Goal: Task Accomplishment & Management: Manage account settings

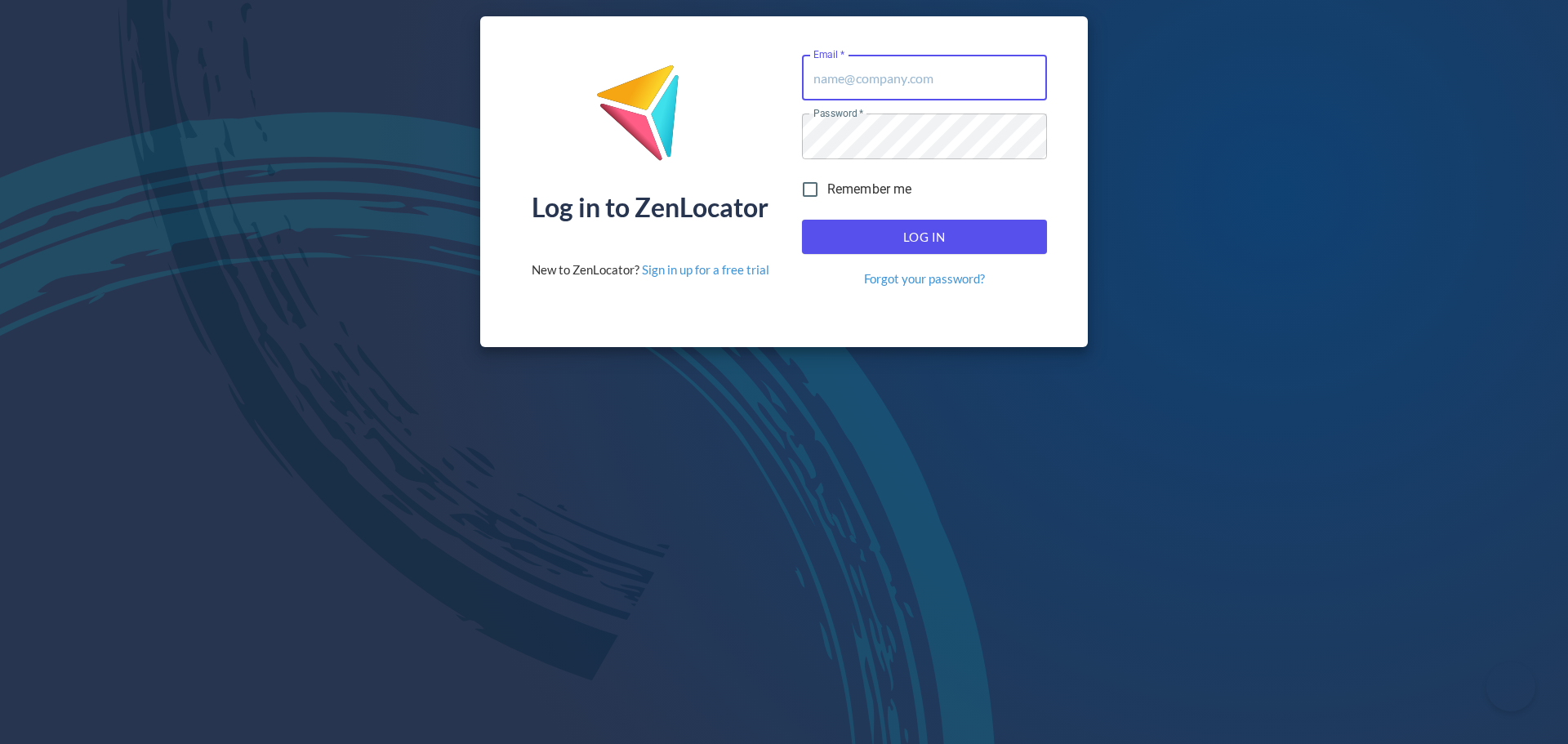
type input "[EMAIL_ADDRESS][DOMAIN_NAME]"
click at [937, 216] on div "Log In Forgot your password?" at bounding box center [925, 254] width 258 height 81
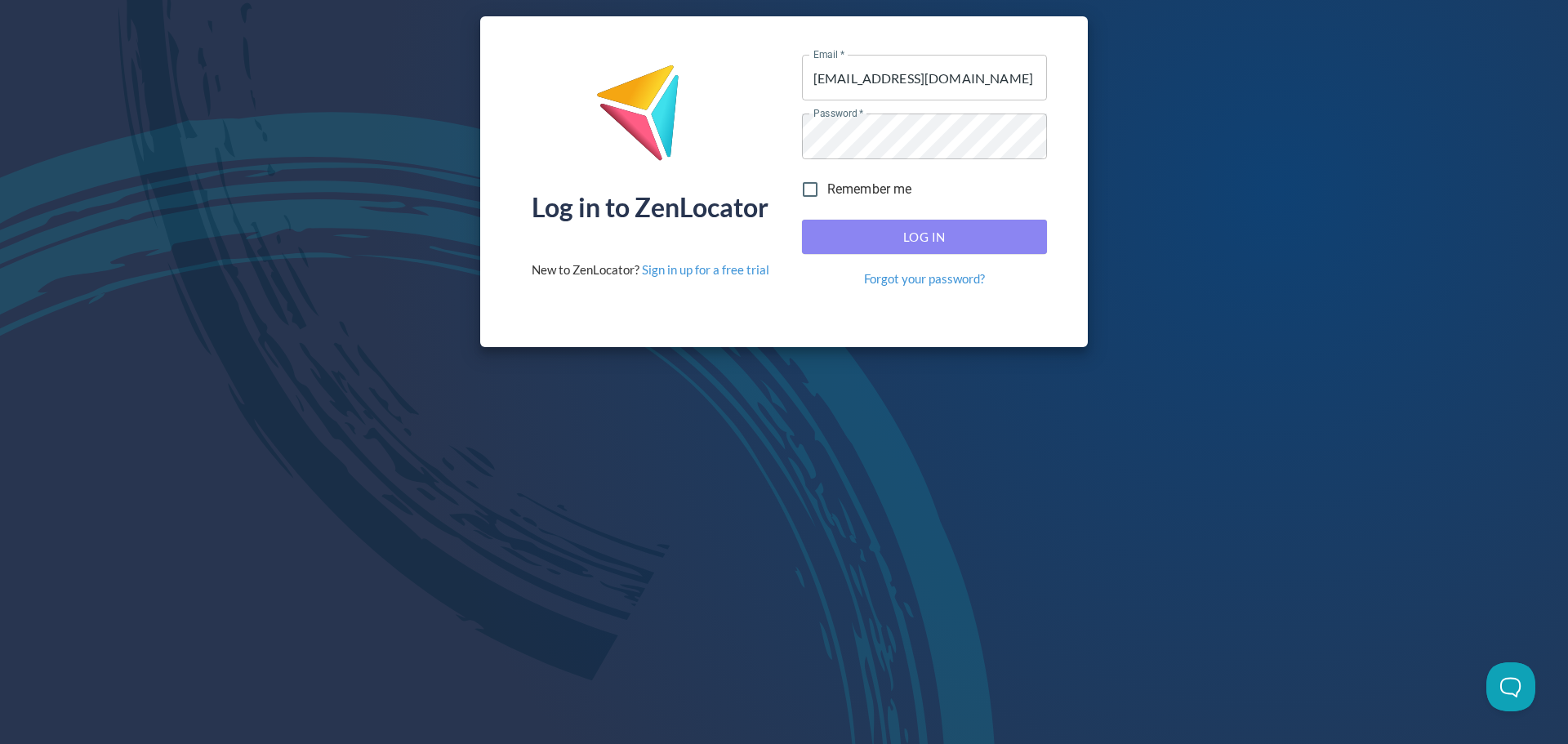
click at [943, 229] on span "Log In" at bounding box center [924, 236] width 209 height 21
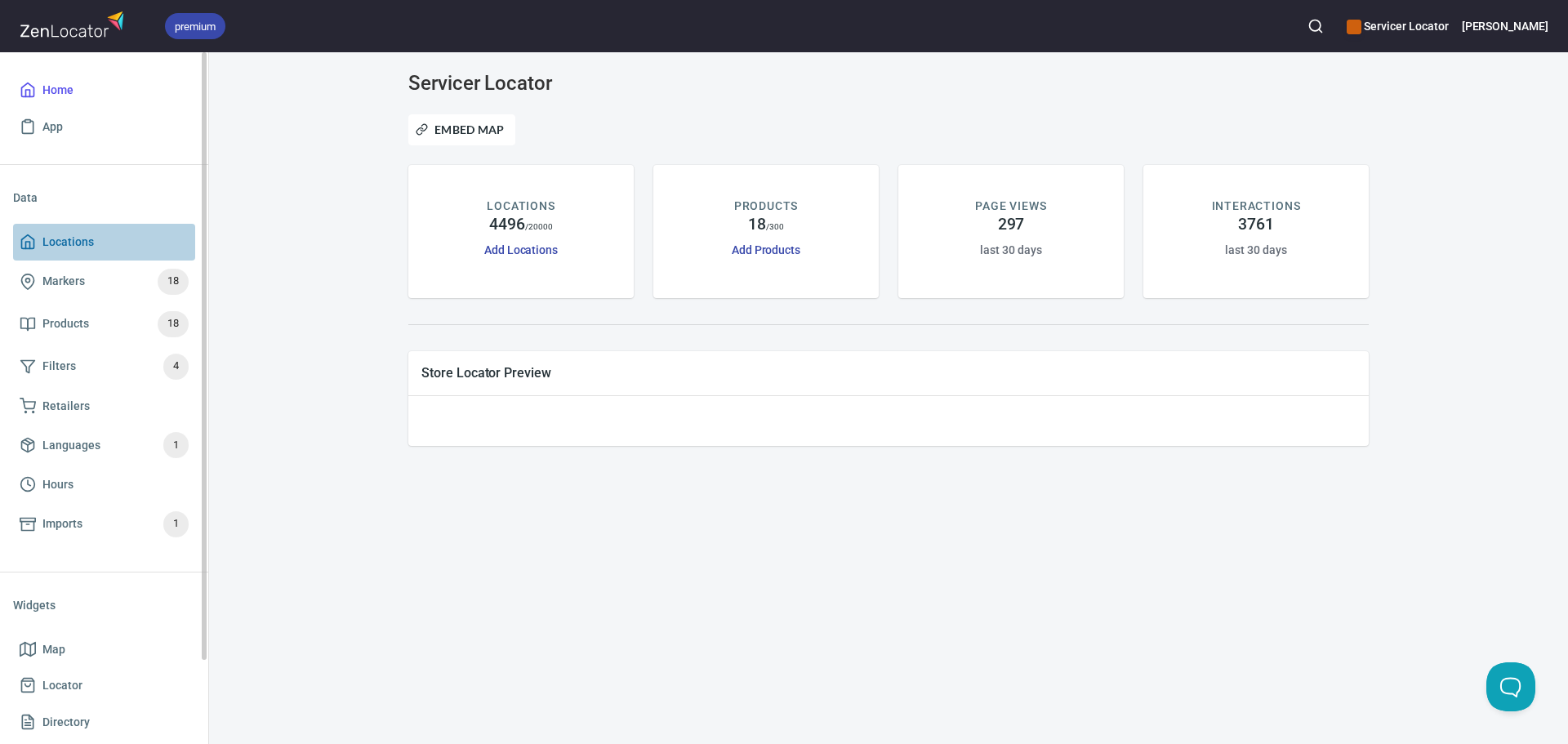
click at [55, 244] on span "Locations" at bounding box center [68, 242] width 52 height 21
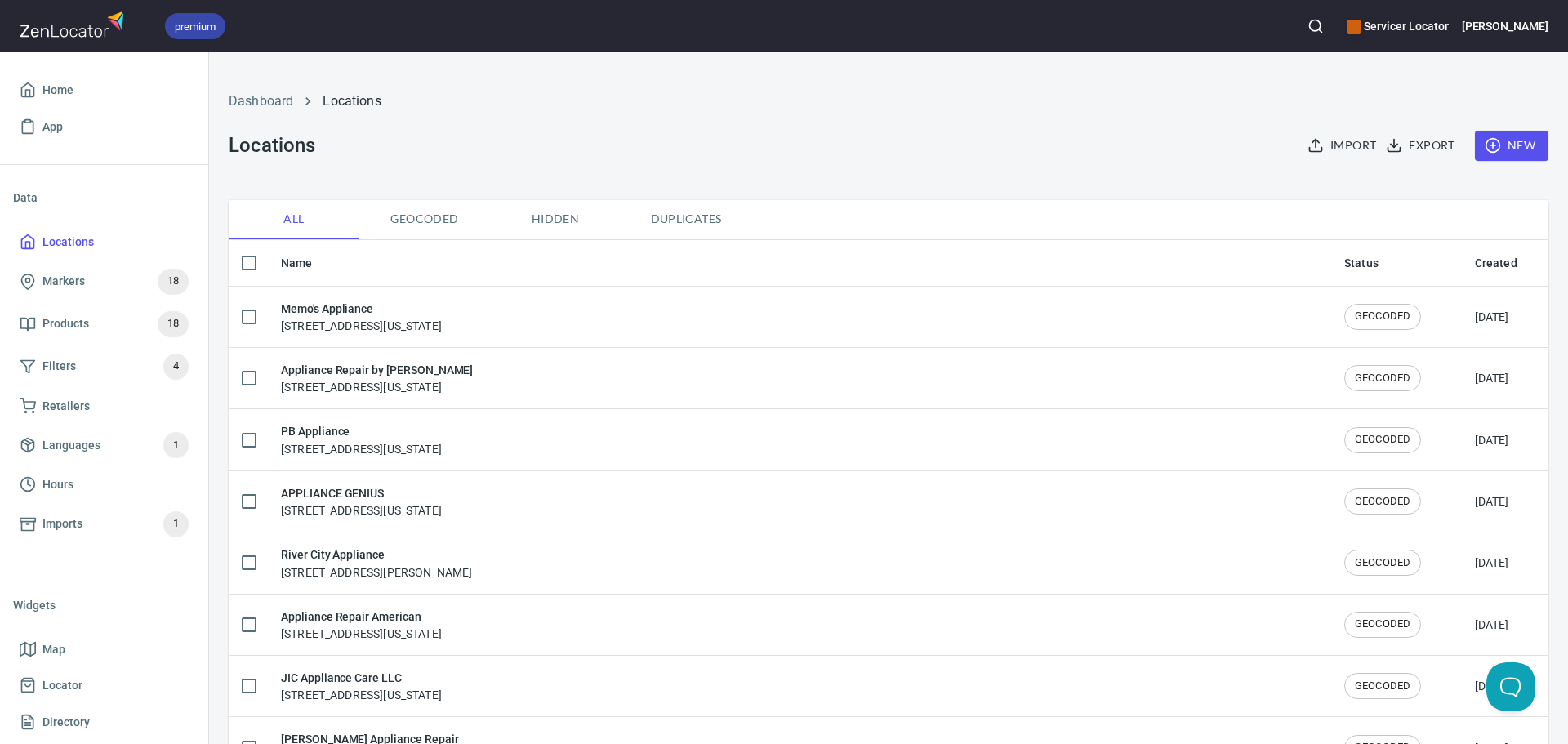
checkbox input "false"
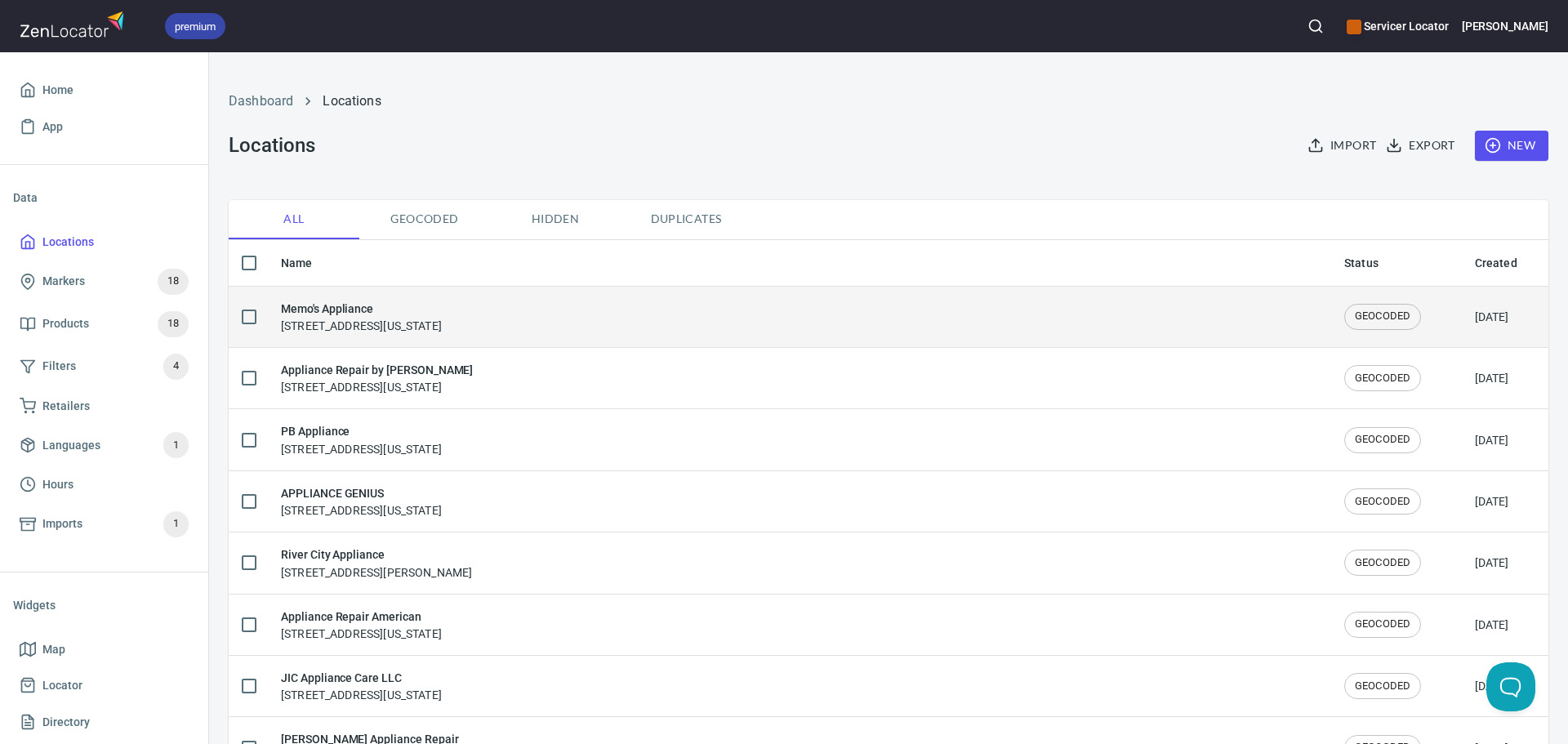
click at [405, 328] on div "Memo's Appliance 230 2nd Avenue, Toms River, New Jersey, United States" at bounding box center [362, 316] width 161 height 35
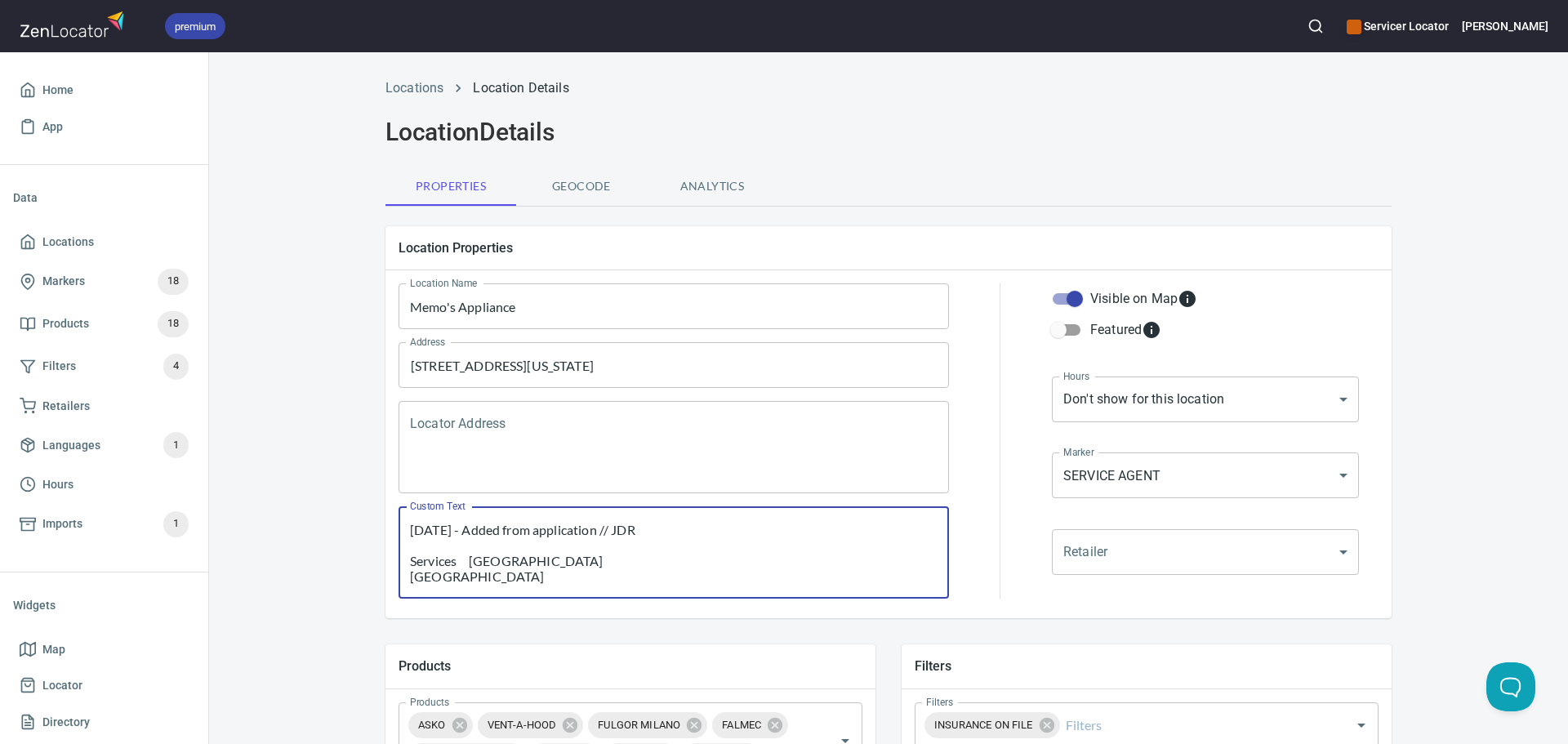
click at [410, 536] on textarea "9/22/25 - Added from application // JDR Services Toms River Bayville Beachwood …" at bounding box center [674, 553] width 527 height 62
click at [427, 531] on textarea "9/22/25 - Added from application // JDR Services Toms River Bayville Beachwood …" at bounding box center [674, 553] width 527 height 62
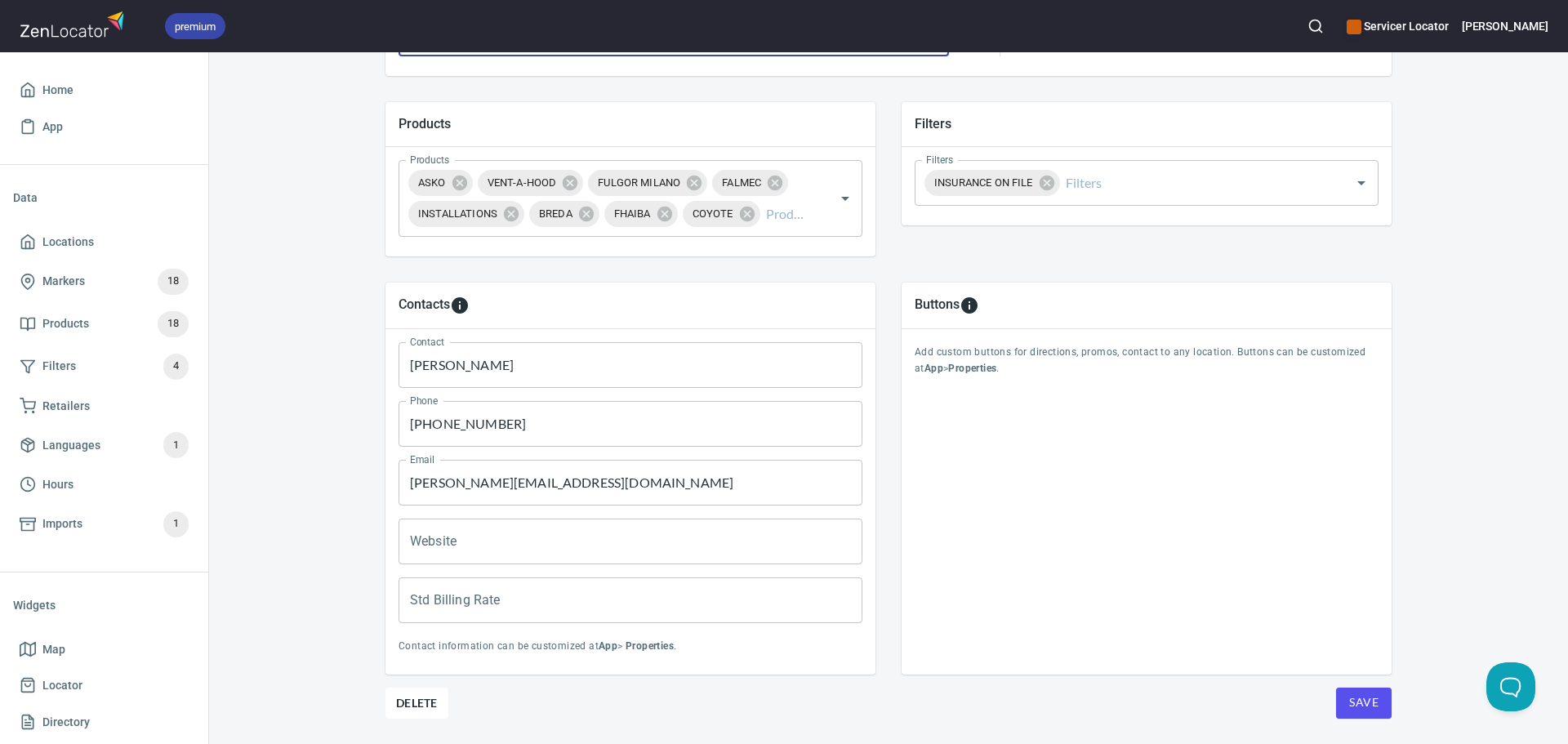
scroll to position [588, 0]
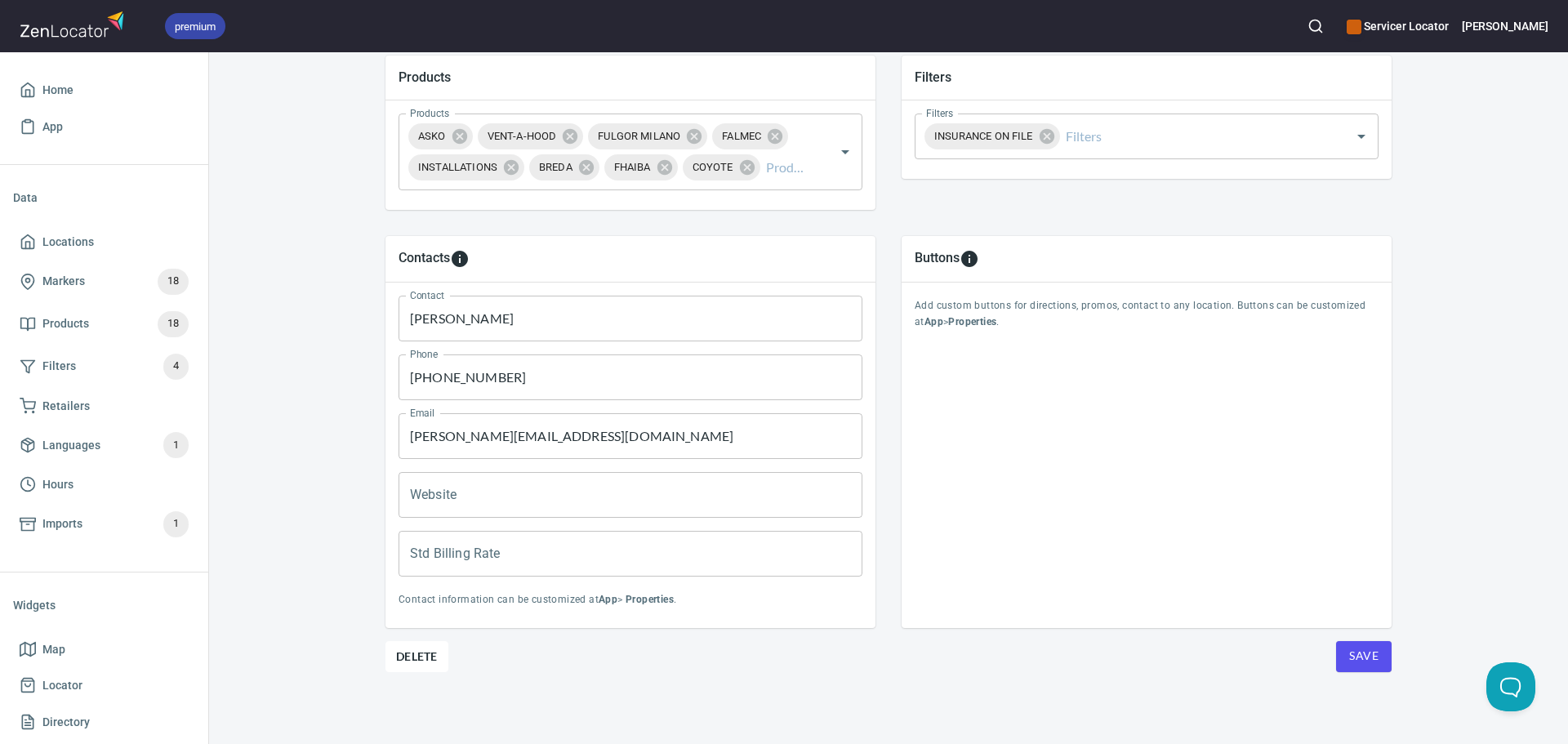
type textarea "9/23/25 - Sent welcome/onboarding email to connect and review - ML 9/22/25 - Ad…"
click at [1368, 661] on span "Save" at bounding box center [1365, 656] width 30 height 21
